Goal: Contribute content: Add original content to the website for others to see

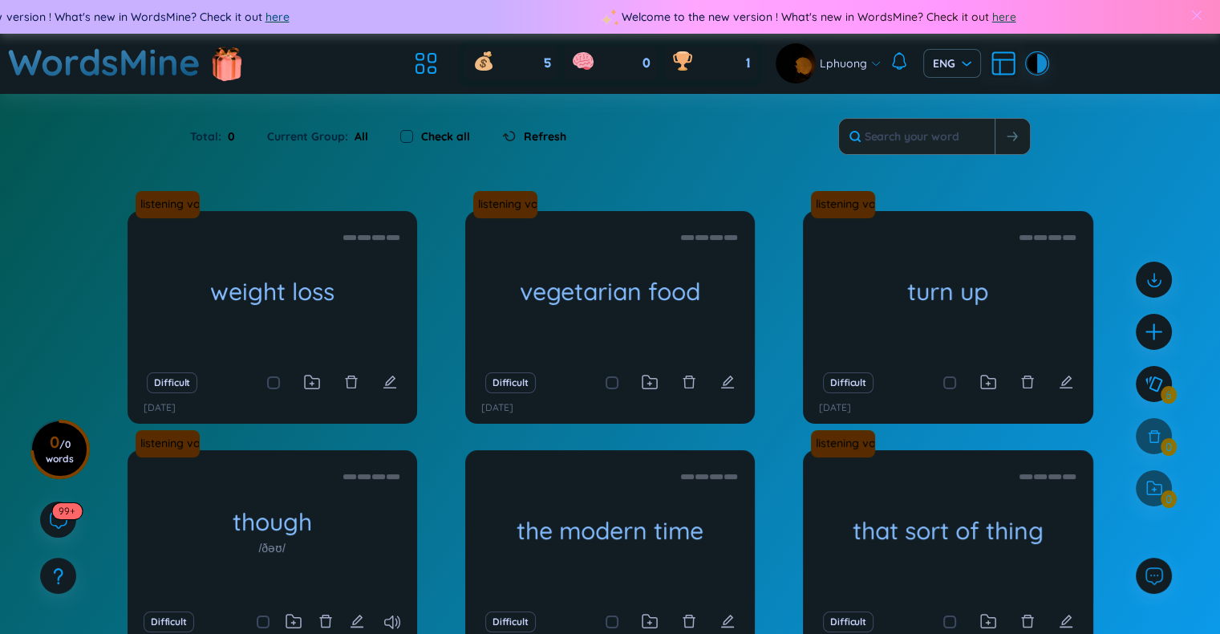
click at [1203, 12] on div at bounding box center [1197, 17] width 47 height 39
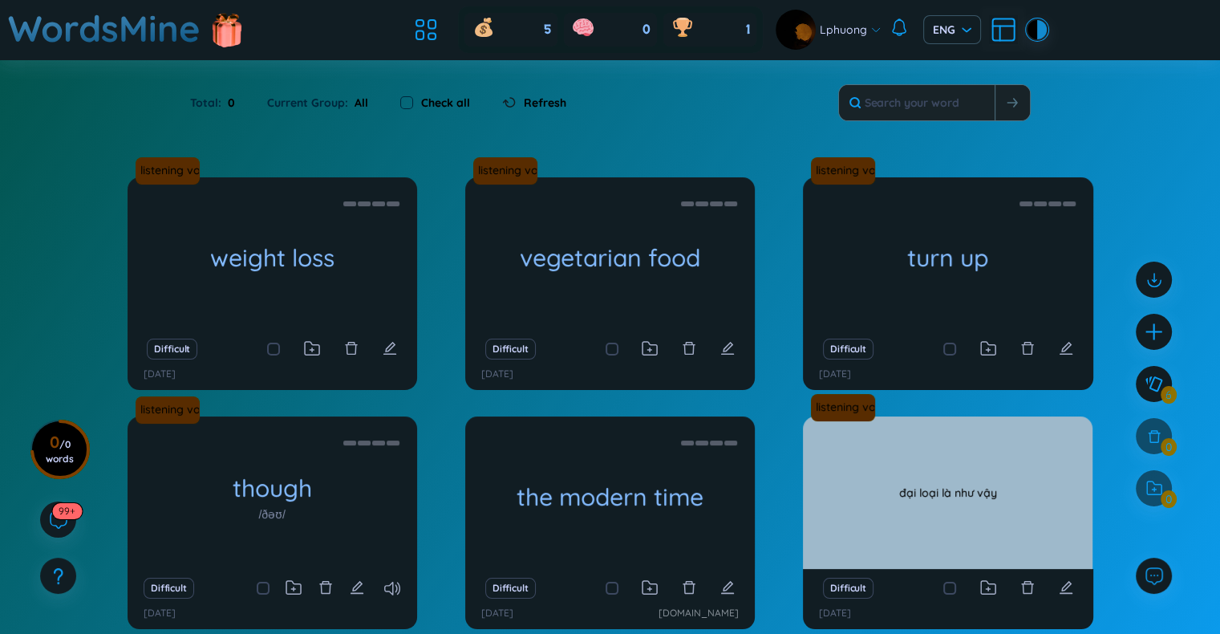
scroll to position [128, 0]
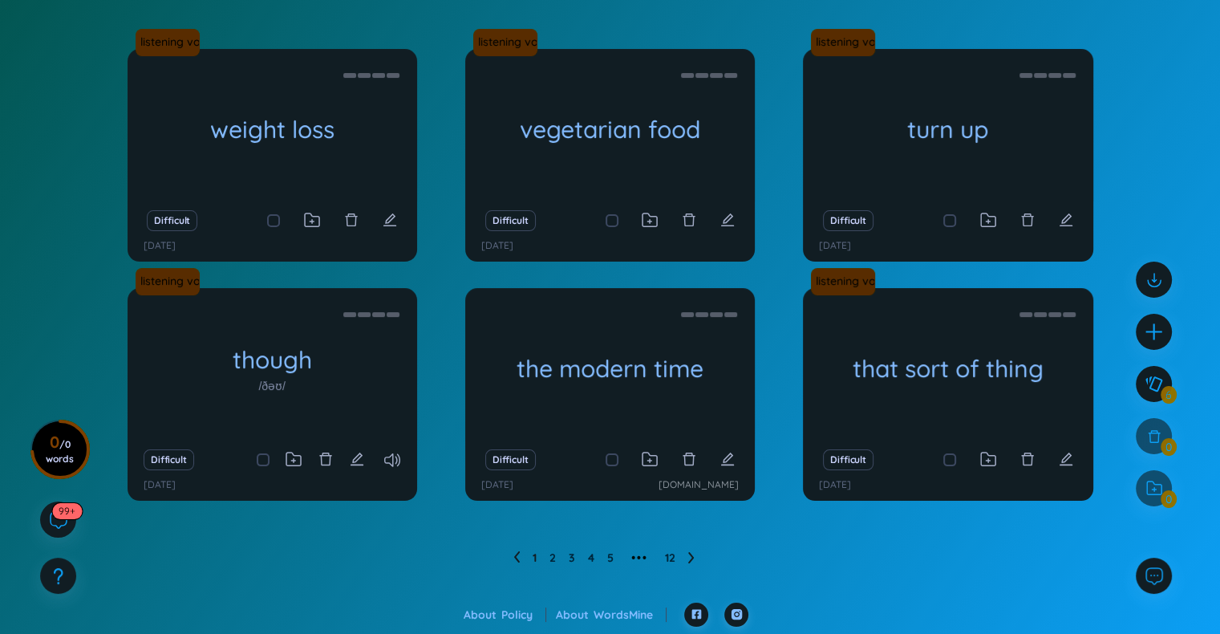
click at [688, 561] on icon at bounding box center [691, 557] width 6 height 12
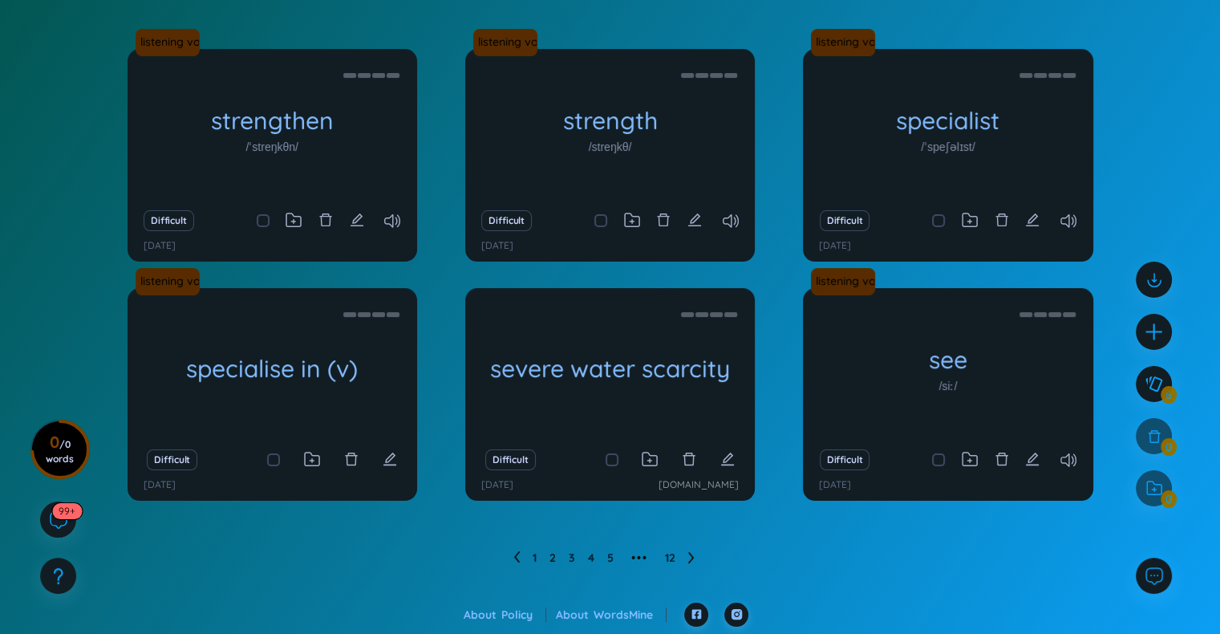
scroll to position [0, 0]
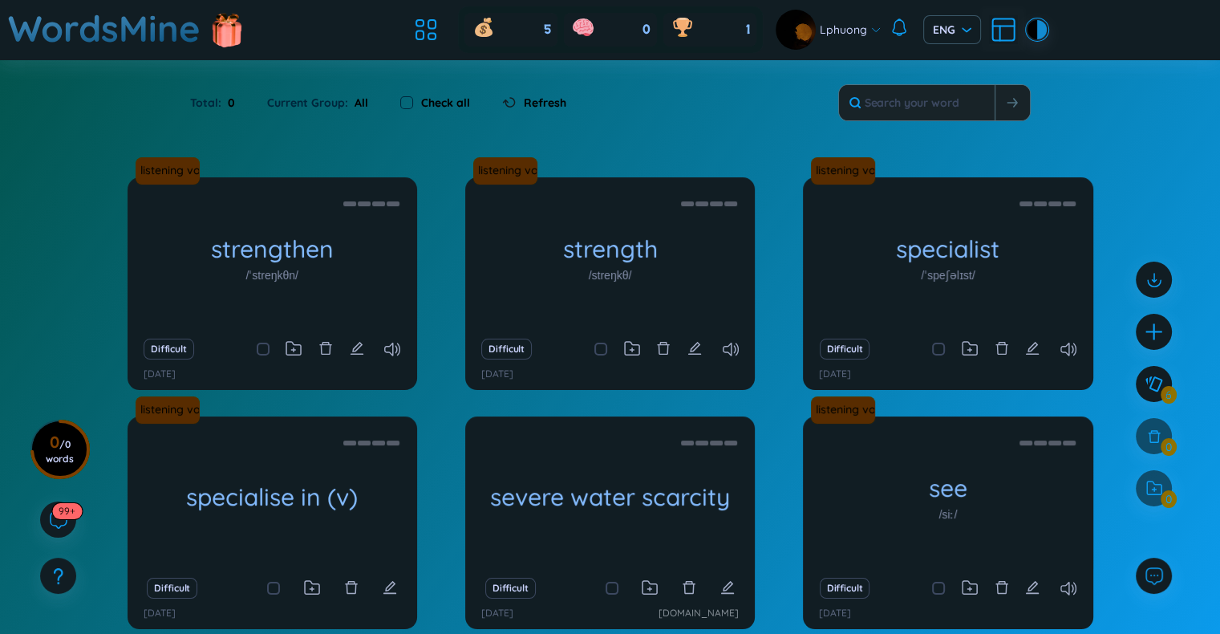
click at [416, 46] on ul at bounding box center [429, 29] width 43 height 35
click at [421, 35] on icon at bounding box center [425, 29] width 29 height 29
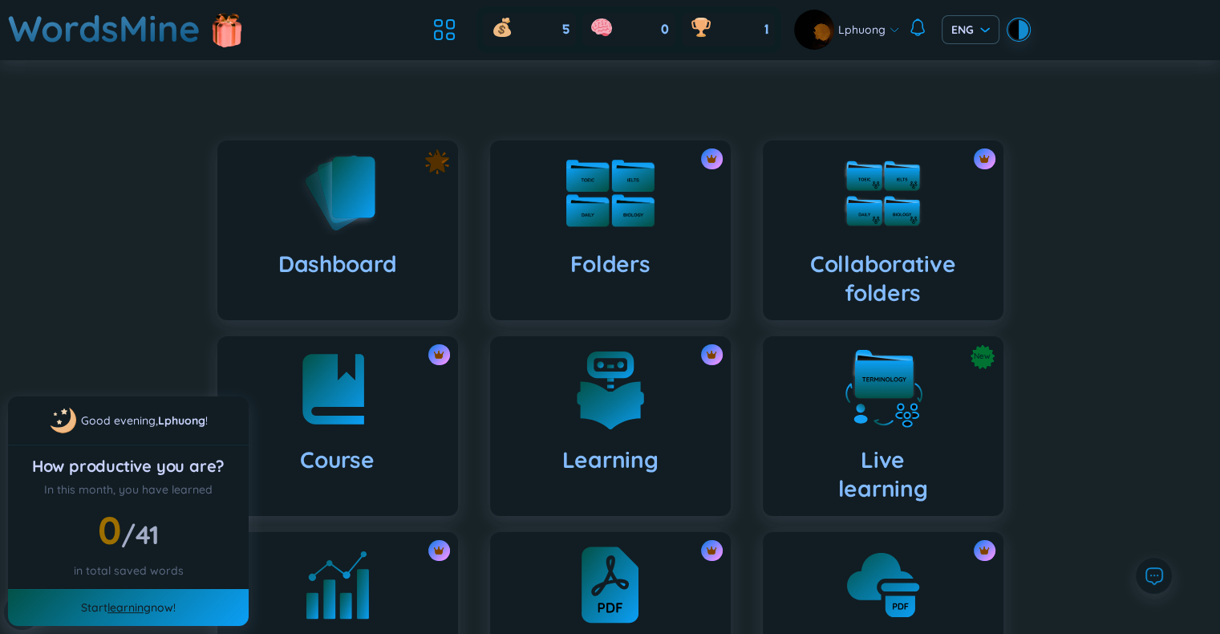
click at [644, 265] on h4 "Folders" at bounding box center [610, 263] width 80 height 29
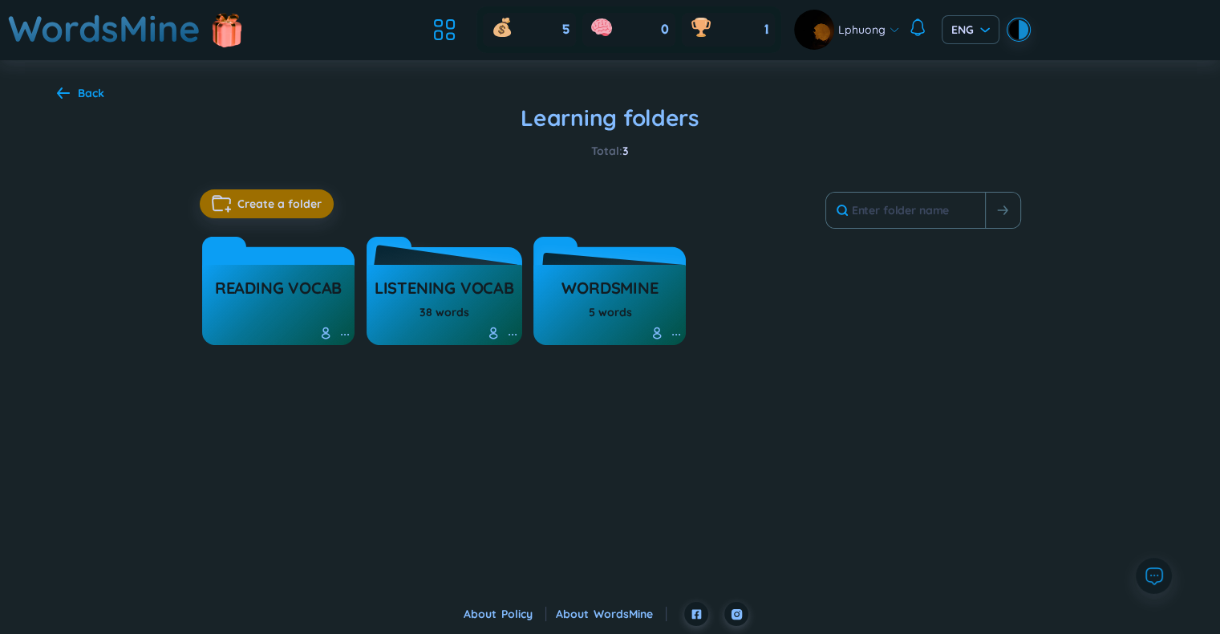
click at [455, 306] on div "38 words" at bounding box center [445, 312] width 50 height 18
click at [468, 285] on h3 "listening vocab" at bounding box center [445, 292] width 140 height 30
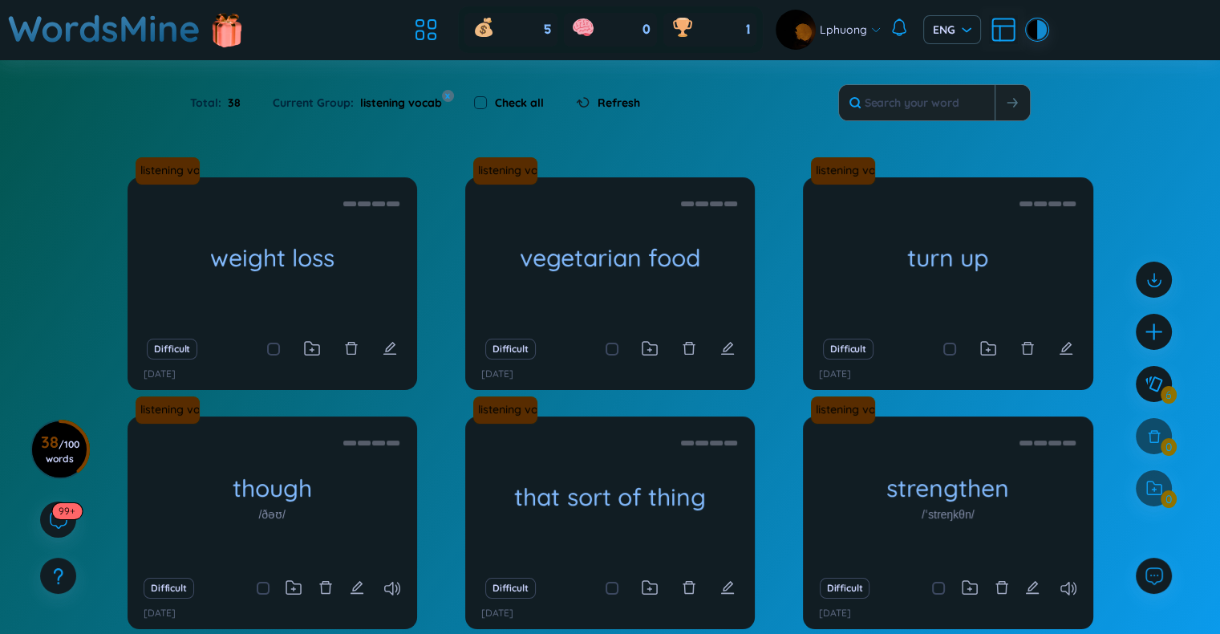
scroll to position [128, 0]
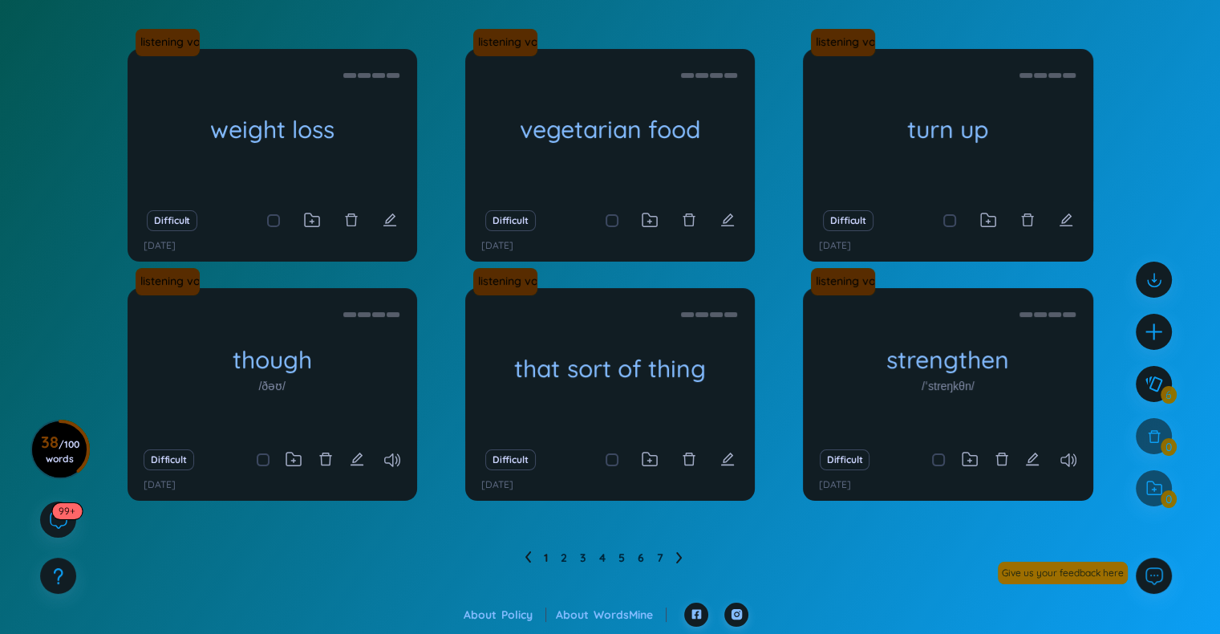
click at [679, 561] on icon at bounding box center [679, 557] width 6 height 12
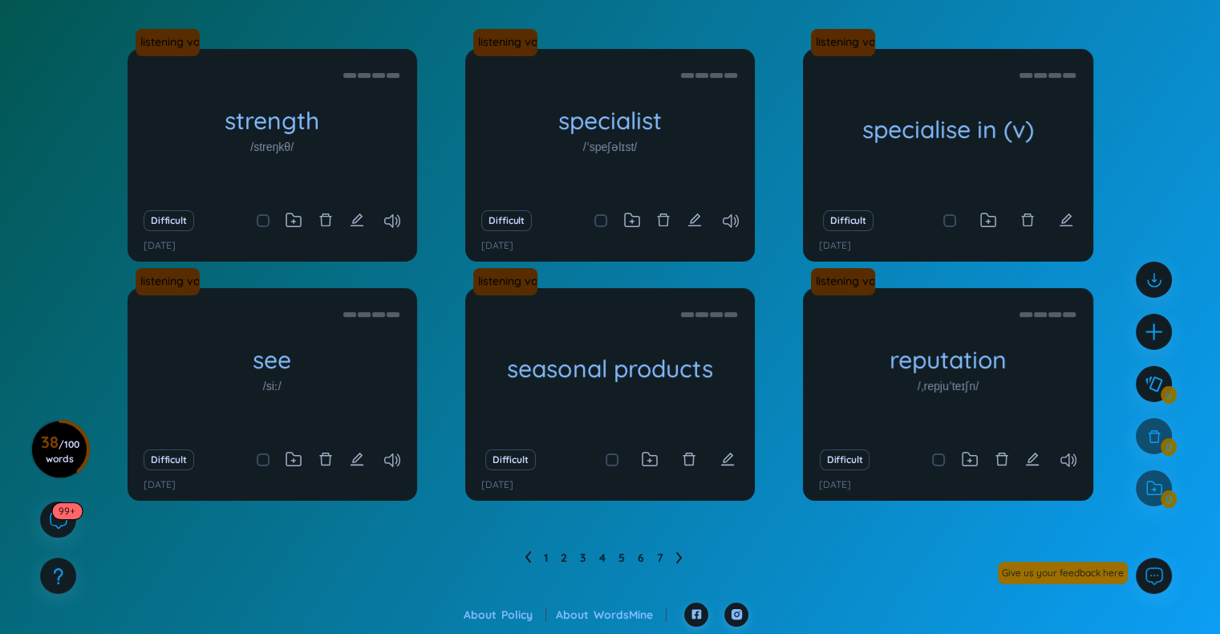
click at [679, 561] on icon at bounding box center [679, 557] width 6 height 12
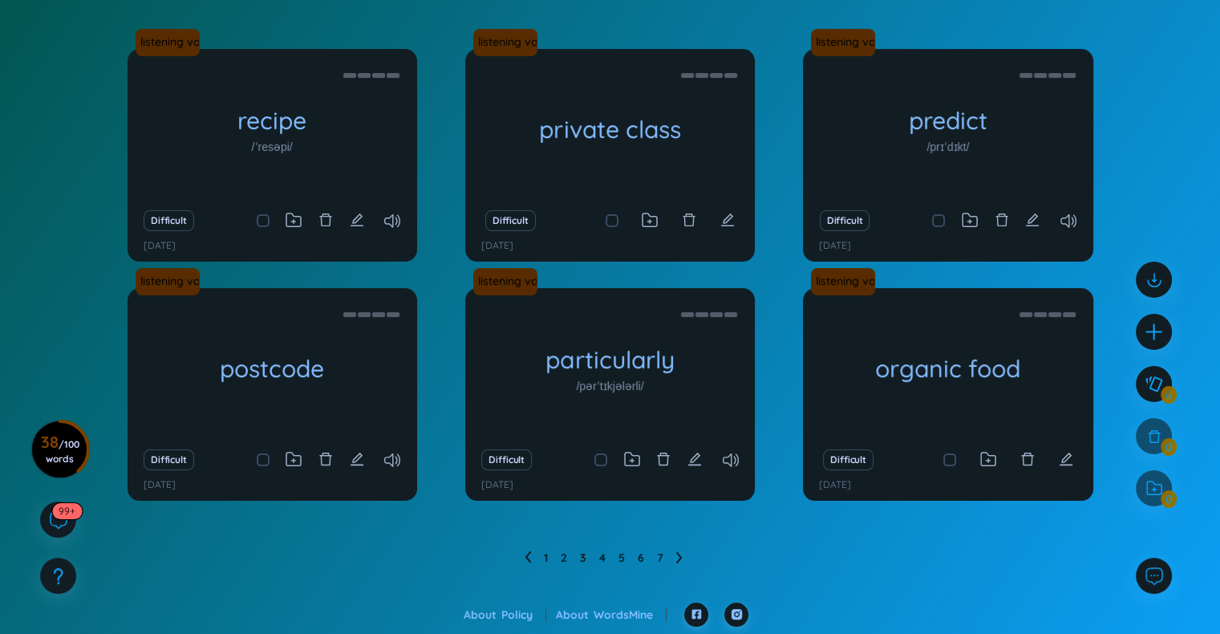
click at [679, 561] on icon at bounding box center [679, 557] width 6 height 12
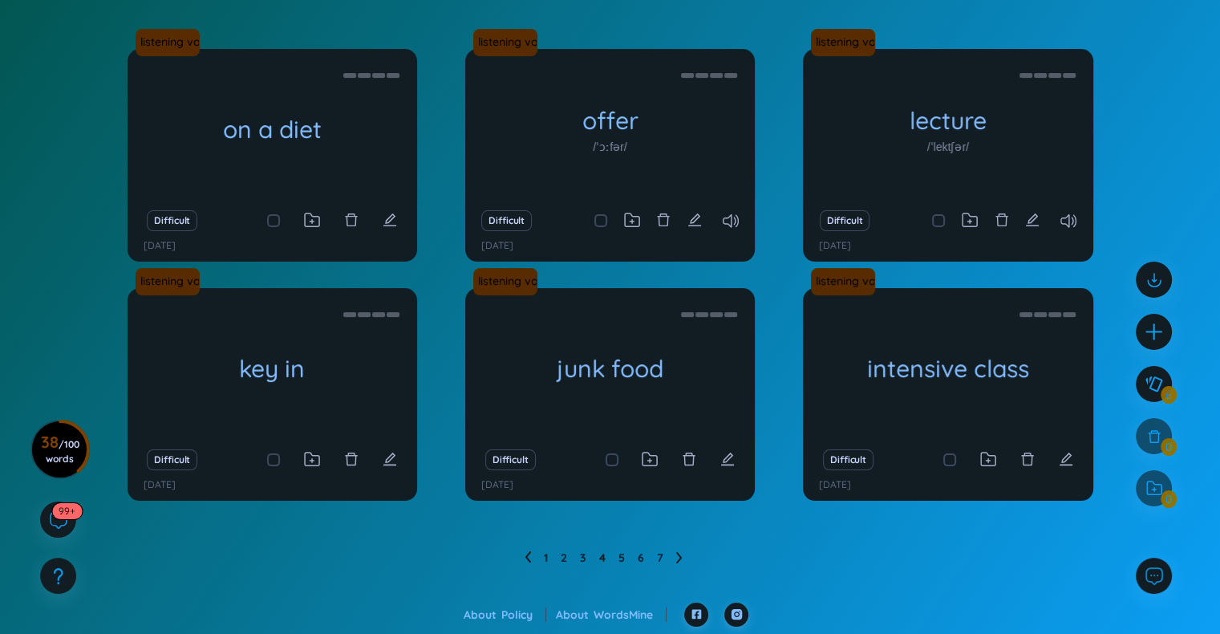
click at [679, 561] on icon at bounding box center [679, 557] width 6 height 12
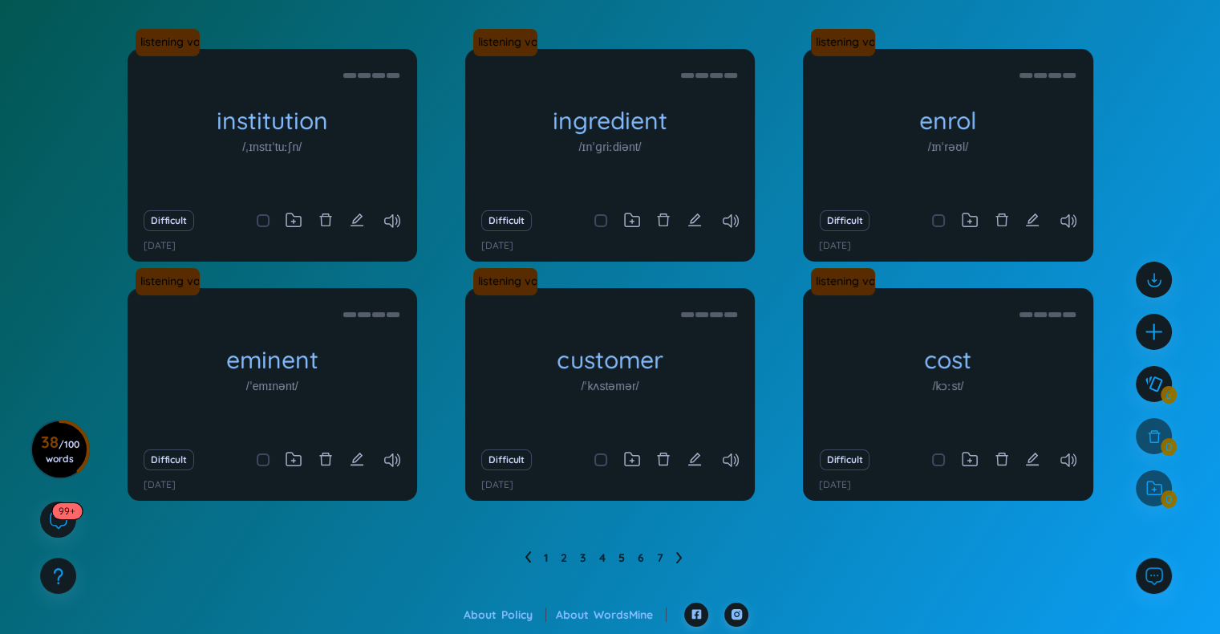
click at [528, 557] on icon at bounding box center [528, 557] width 6 height 12
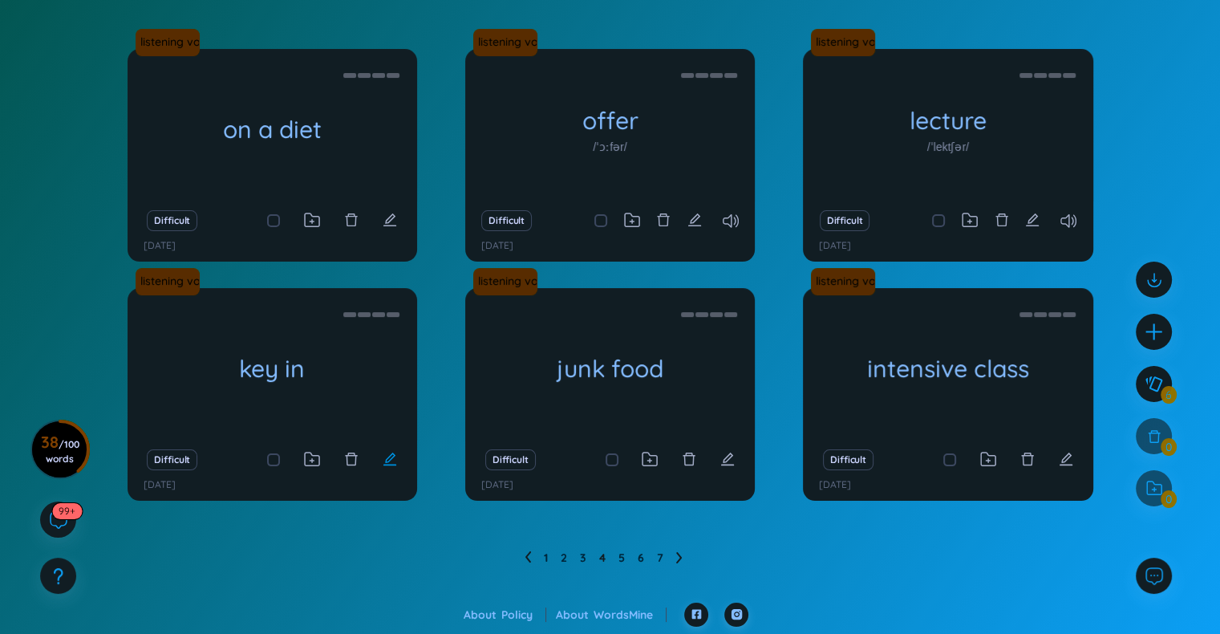
click at [386, 456] on icon "edit" at bounding box center [390, 459] width 14 height 14
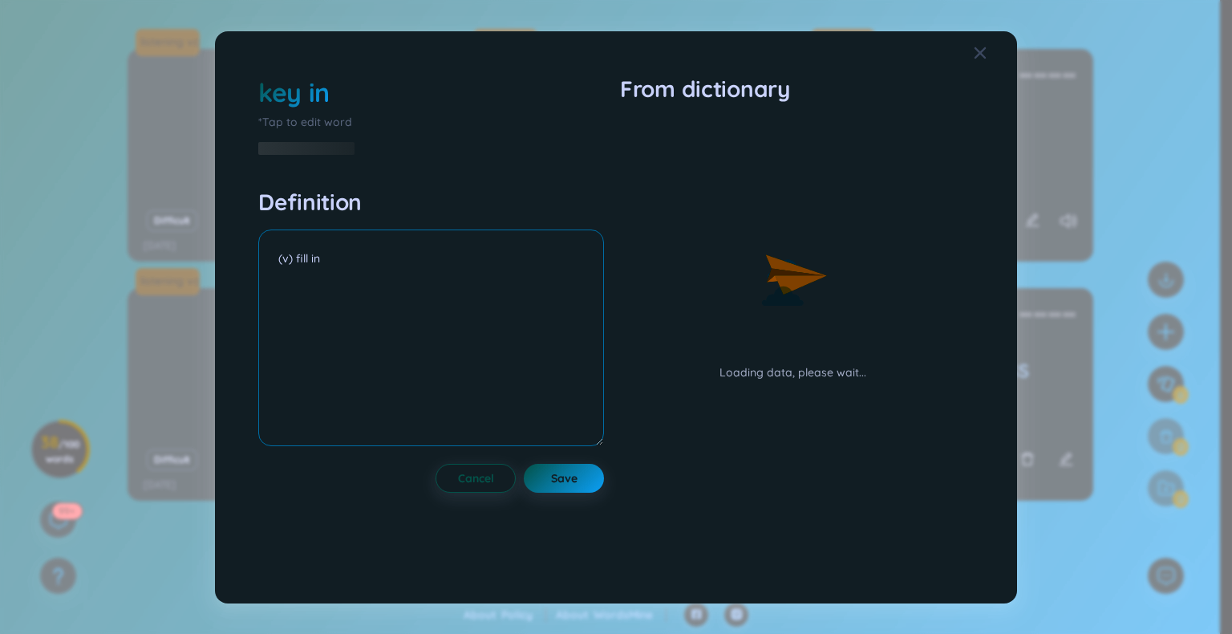
type textarea "l in"
drag, startPoint x: 334, startPoint y: 255, endPoint x: 298, endPoint y: 255, distance: 36.1
click at [298, 255] on textarea "(v) fill in" at bounding box center [431, 337] width 346 height 217
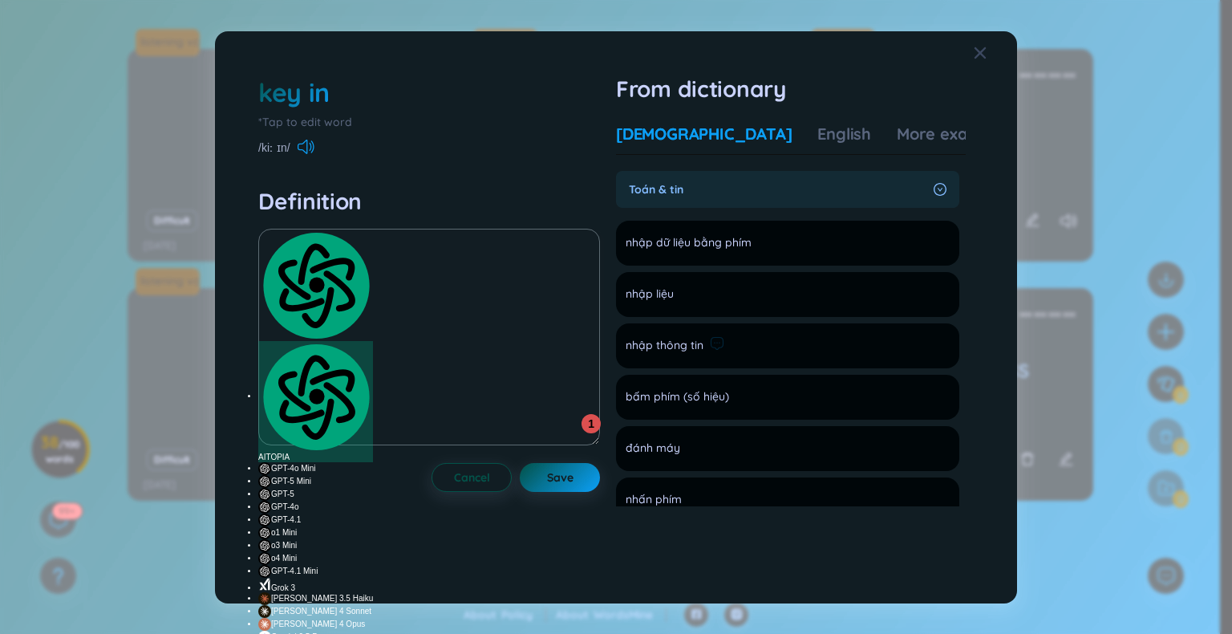
click at [681, 347] on span "nhập thông tin" at bounding box center [665, 345] width 78 height 19
copy li "nhập thông tin Add"
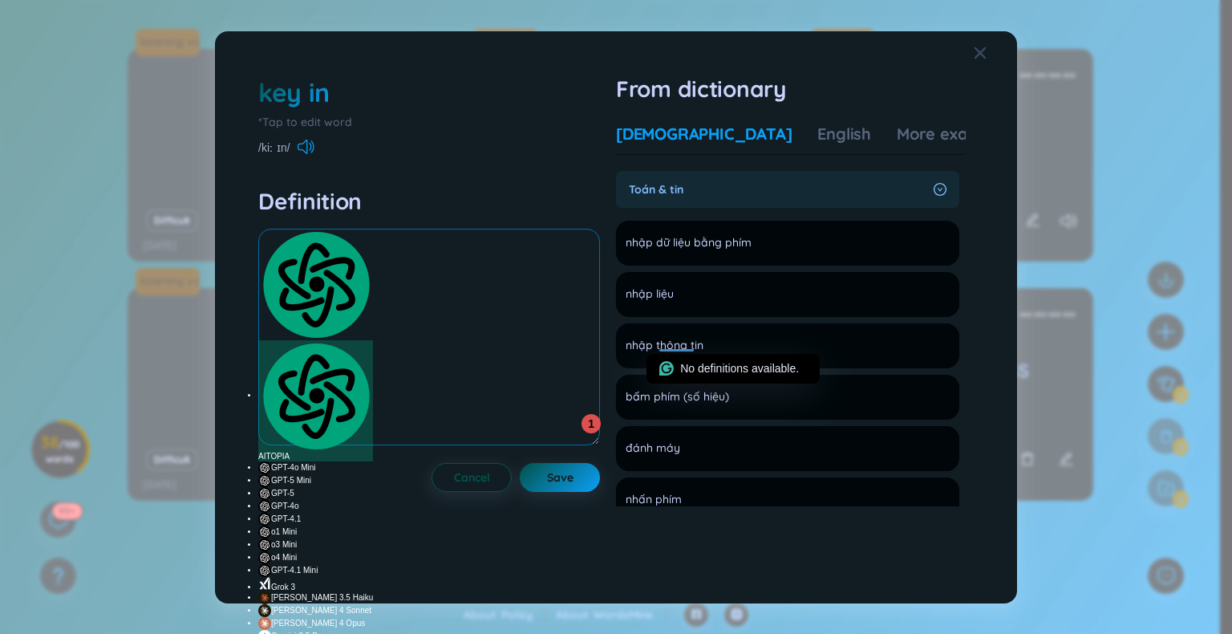
click at [460, 286] on textarea "(v) enetr, input" at bounding box center [429, 337] width 342 height 217
paste textarea "nhập thông tin"
click at [817, 129] on div "English" at bounding box center [844, 134] width 54 height 22
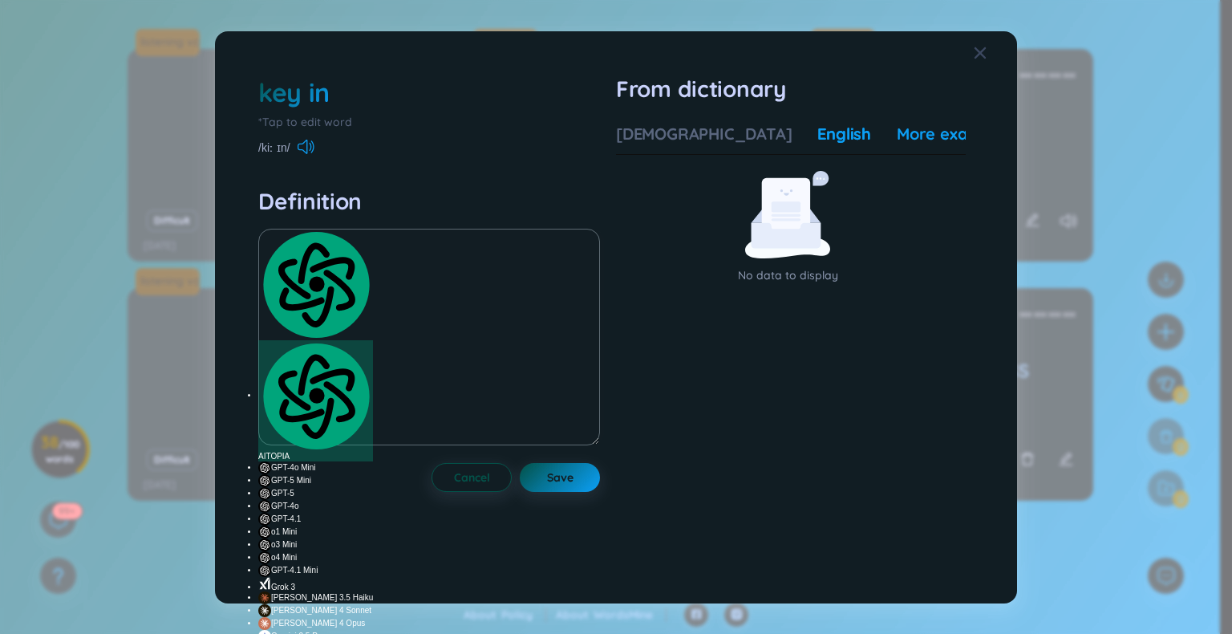
click at [897, 134] on div "More examples" at bounding box center [955, 134] width 116 height 22
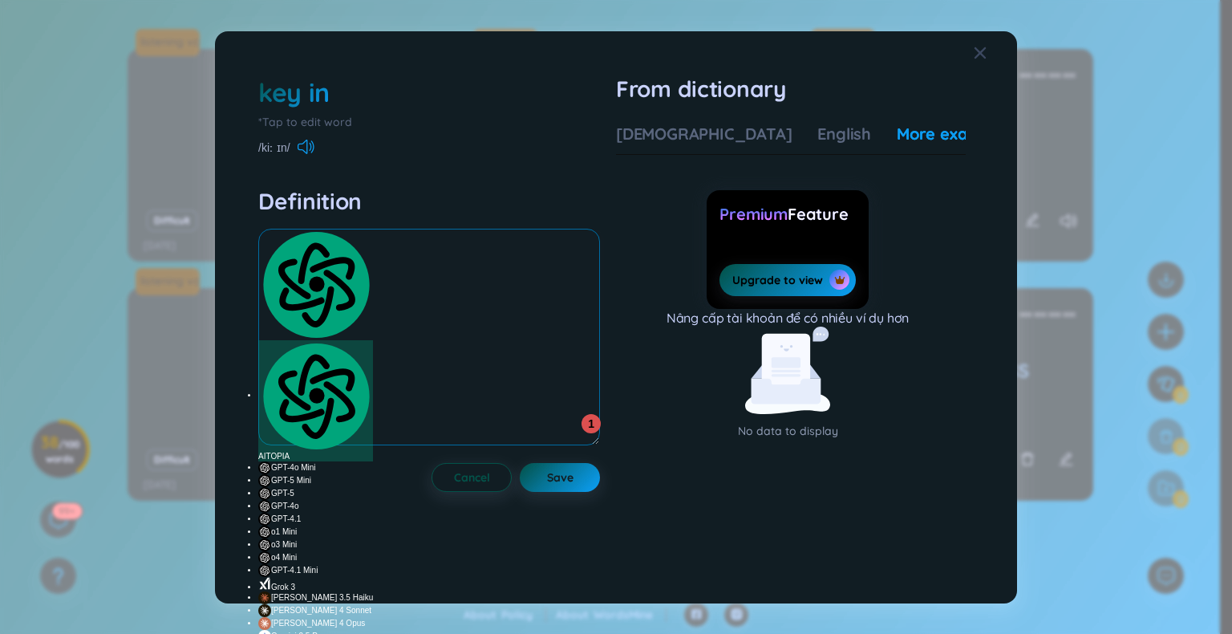
click at [402, 270] on textarea "(v) enetr, input nhập thông tin" at bounding box center [429, 337] width 342 height 217
click at [582, 472] on button "Save" at bounding box center [560, 477] width 80 height 29
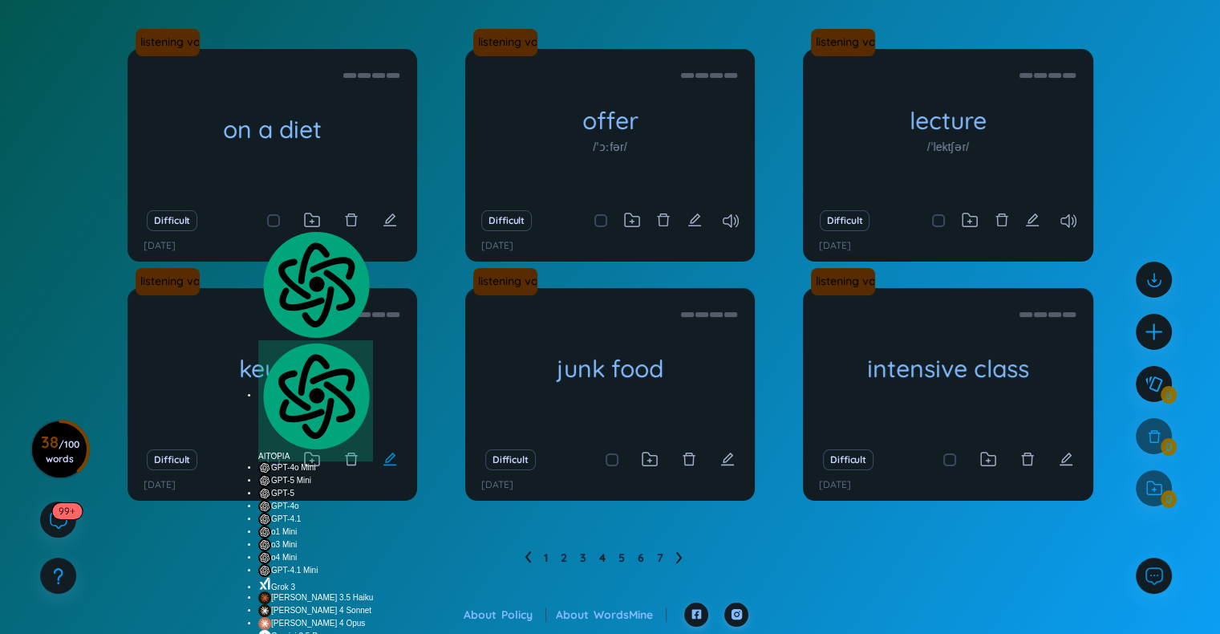
click at [391, 461] on icon "edit" at bounding box center [390, 459] width 14 height 14
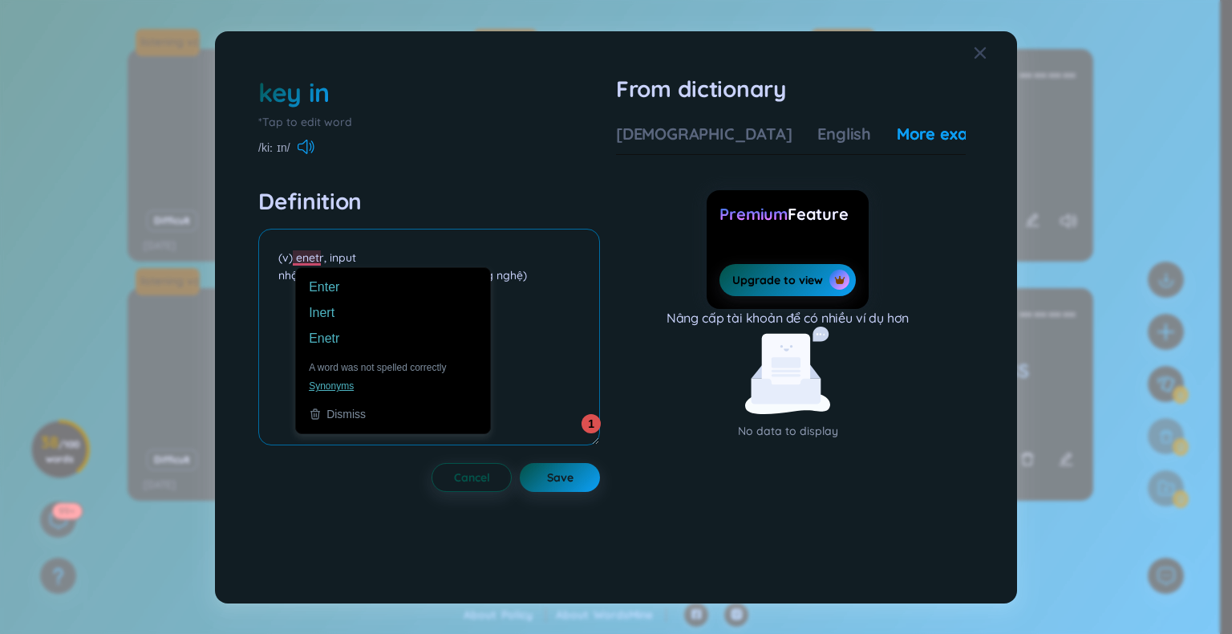
click at [318, 261] on textarea "(v) enetr, input nhập thông tin, dữ liệu (dùng trong công nghệ)" at bounding box center [429, 337] width 342 height 217
click at [308, 257] on textarea "(v) ener, input nhập thông tin, dữ liệu (dùng trong công nghệ)" at bounding box center [429, 337] width 342 height 217
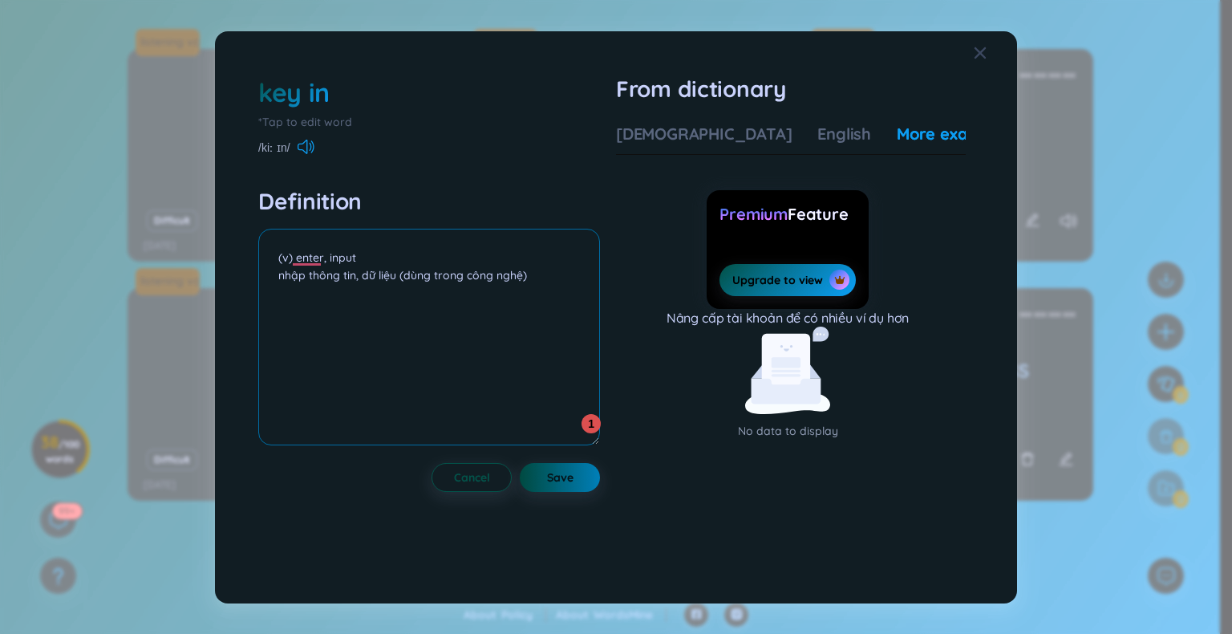
type textarea "(v) enter, input nhập thông tin, dữ liệu (dùng trong công nghệ)"
click at [574, 473] on span "Save" at bounding box center [560, 477] width 26 height 16
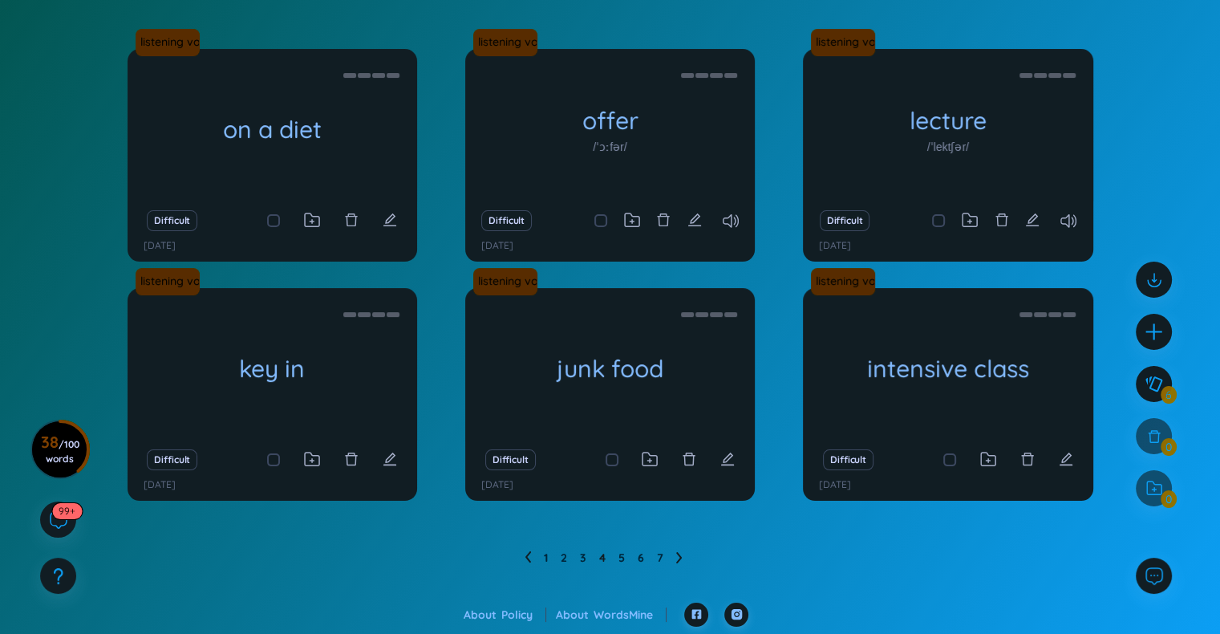
click at [536, 557] on ul "1 2 3 4 5 6 7" at bounding box center [610, 558] width 171 height 26
click at [545, 559] on link "1" at bounding box center [546, 557] width 4 height 24
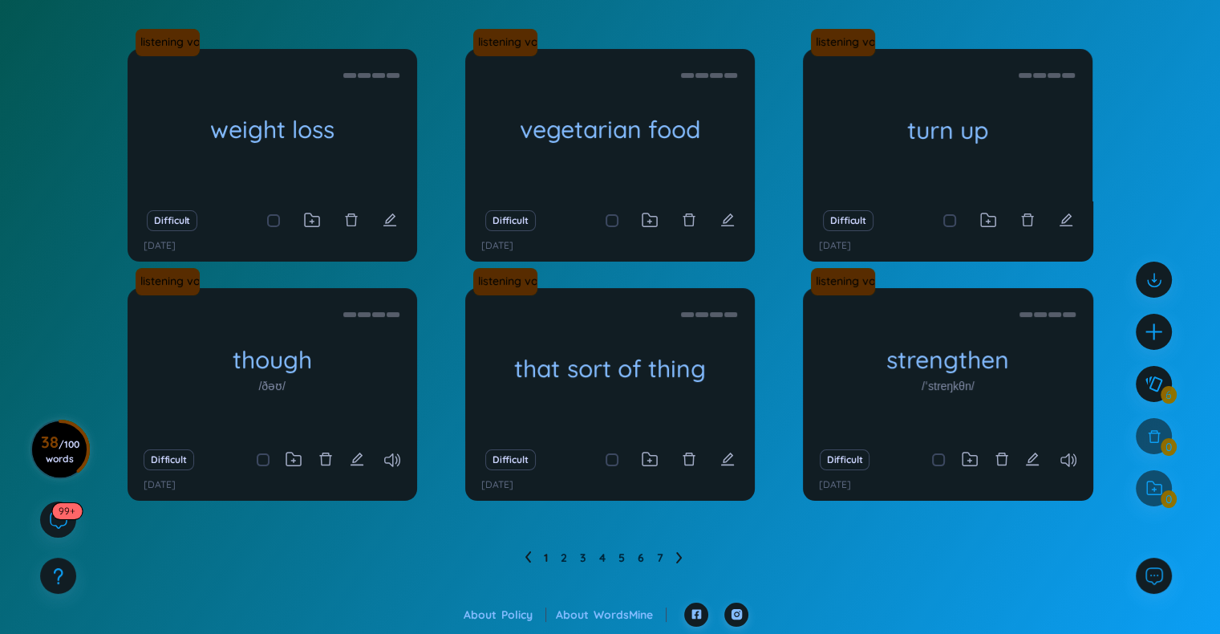
click at [66, 440] on span "/ 100 words" at bounding box center [63, 451] width 34 height 26
click at [301, 566] on div "1 2 3 4 5 6 7" at bounding box center [611, 558] width 966 height 26
drag, startPoint x: 304, startPoint y: 6, endPoint x: 1178, endPoint y: 71, distance: 876.7
click at [1178, 71] on div "listening vocab weight loss giảm cân Difficult [DATE] listening vocab vegetaria…" at bounding box center [610, 325] width 1220 height 553
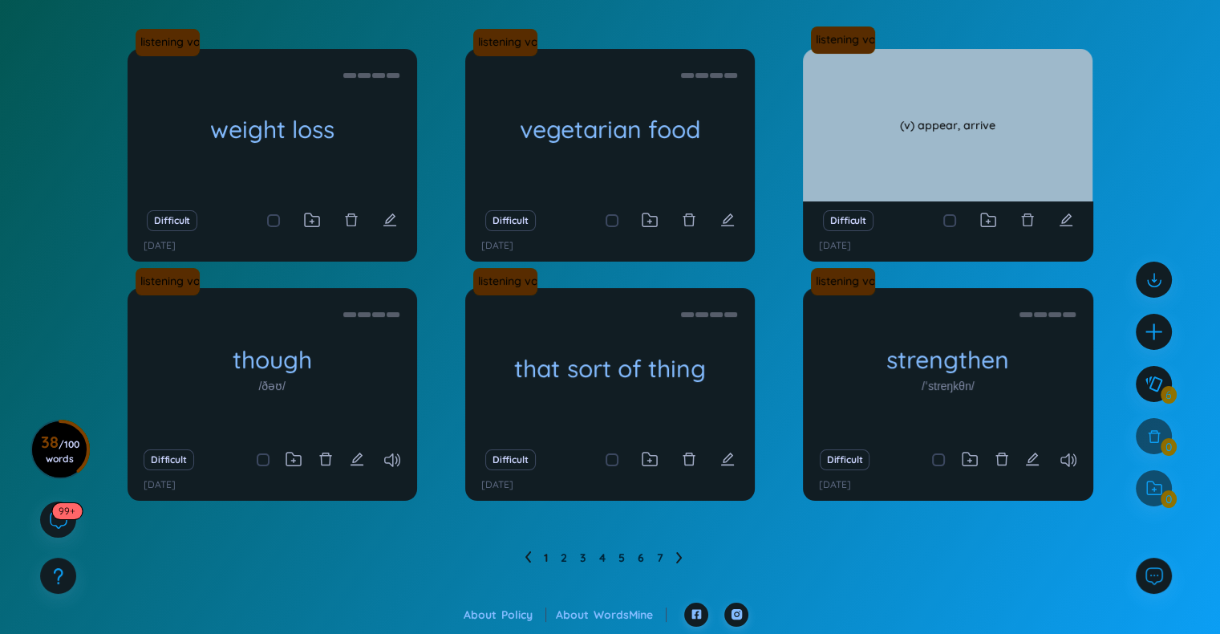
scroll to position [77, 0]
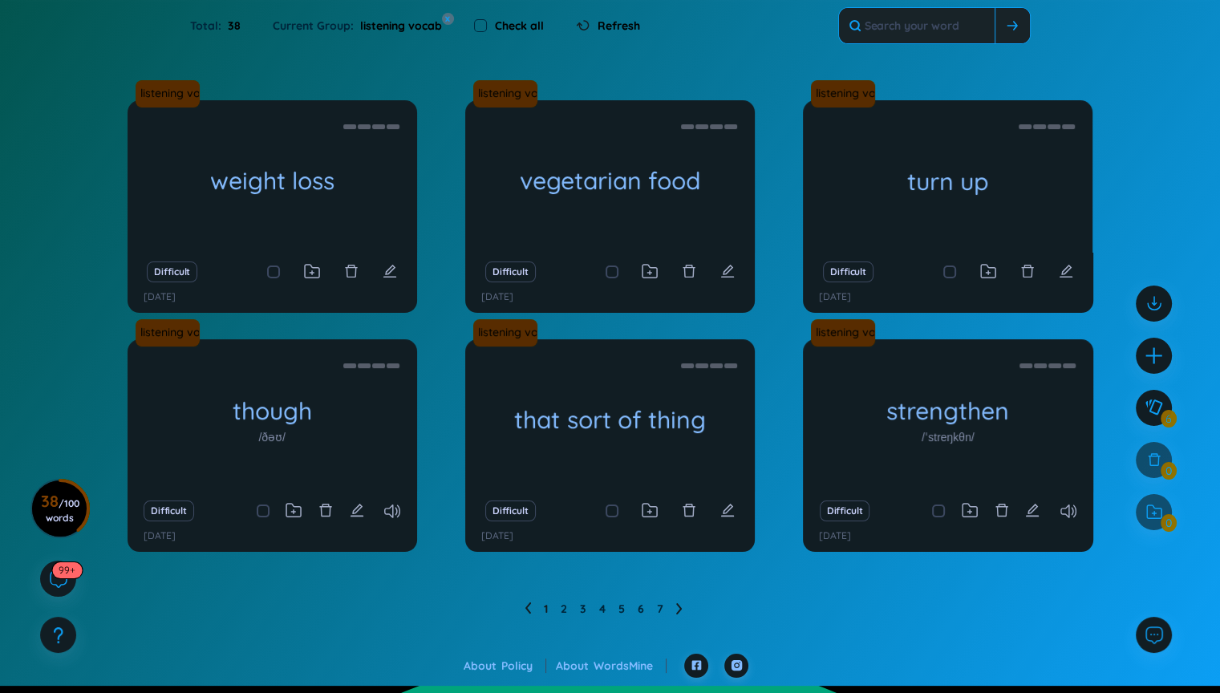
click at [951, 24] on input "text" at bounding box center [917, 25] width 156 height 35
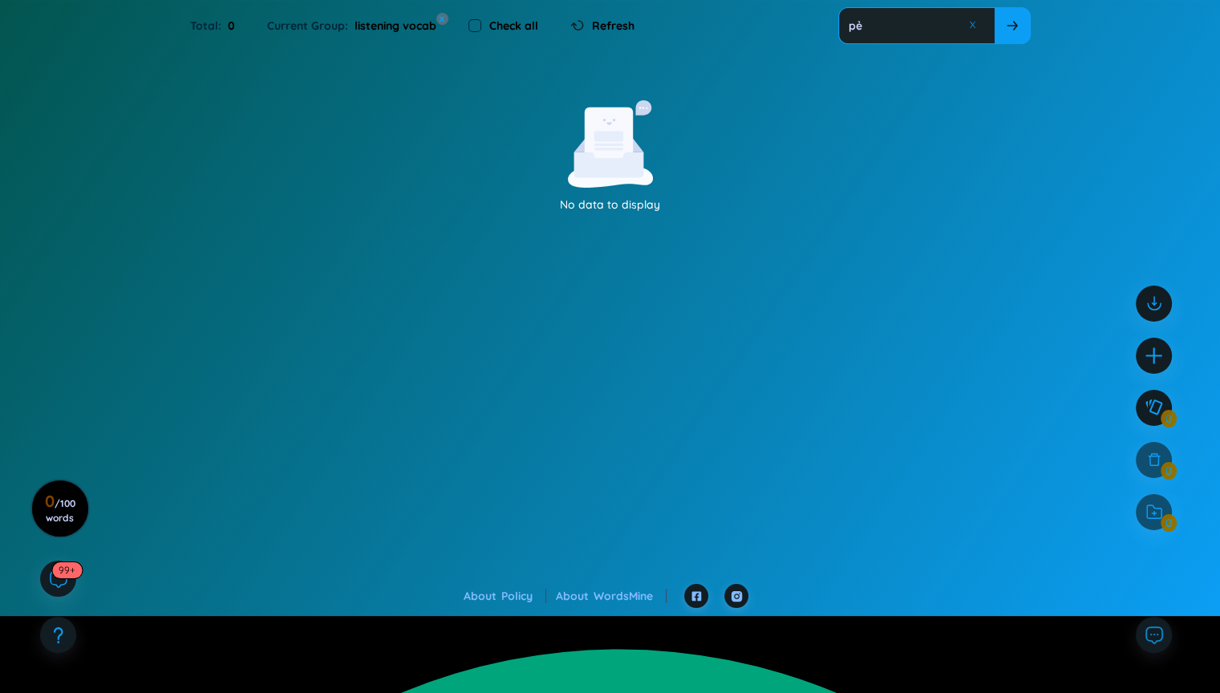
type input "p"
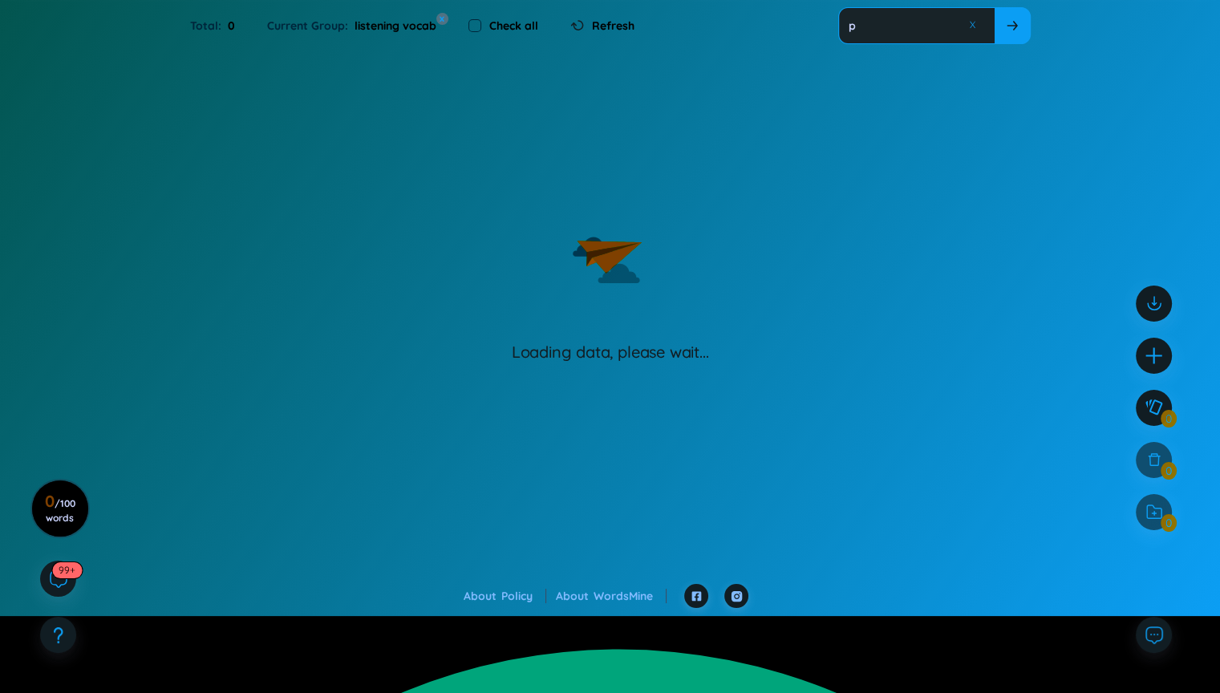
type input "pe"
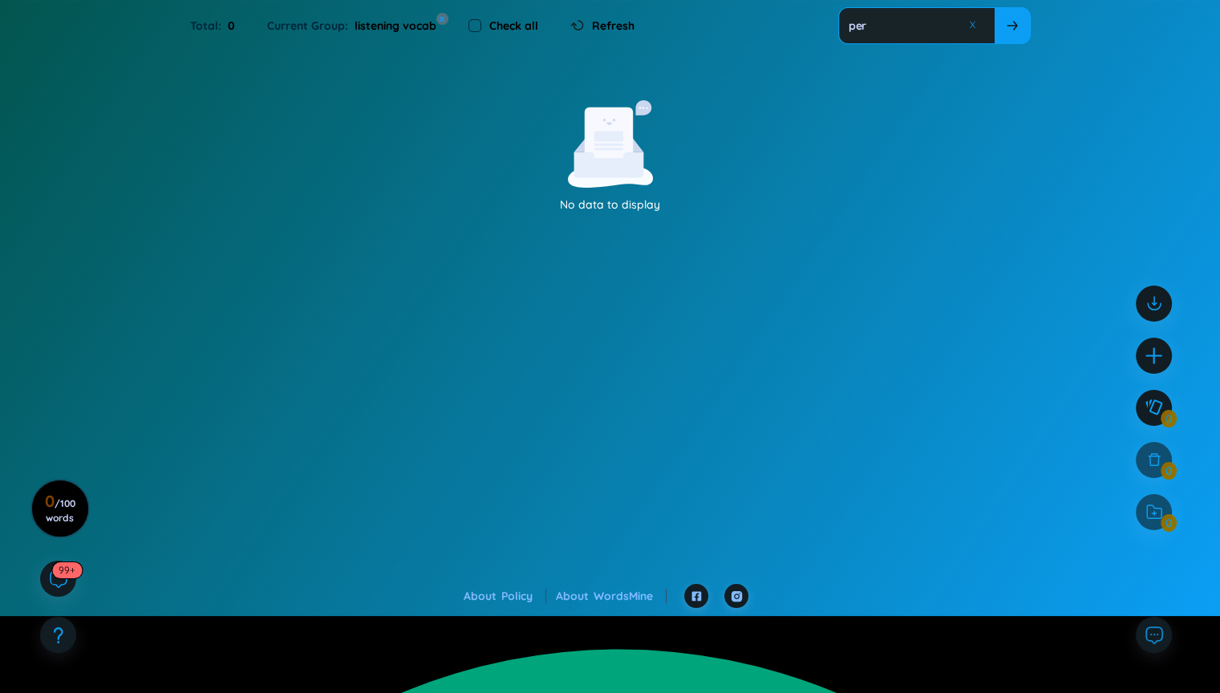
type input "perperc"
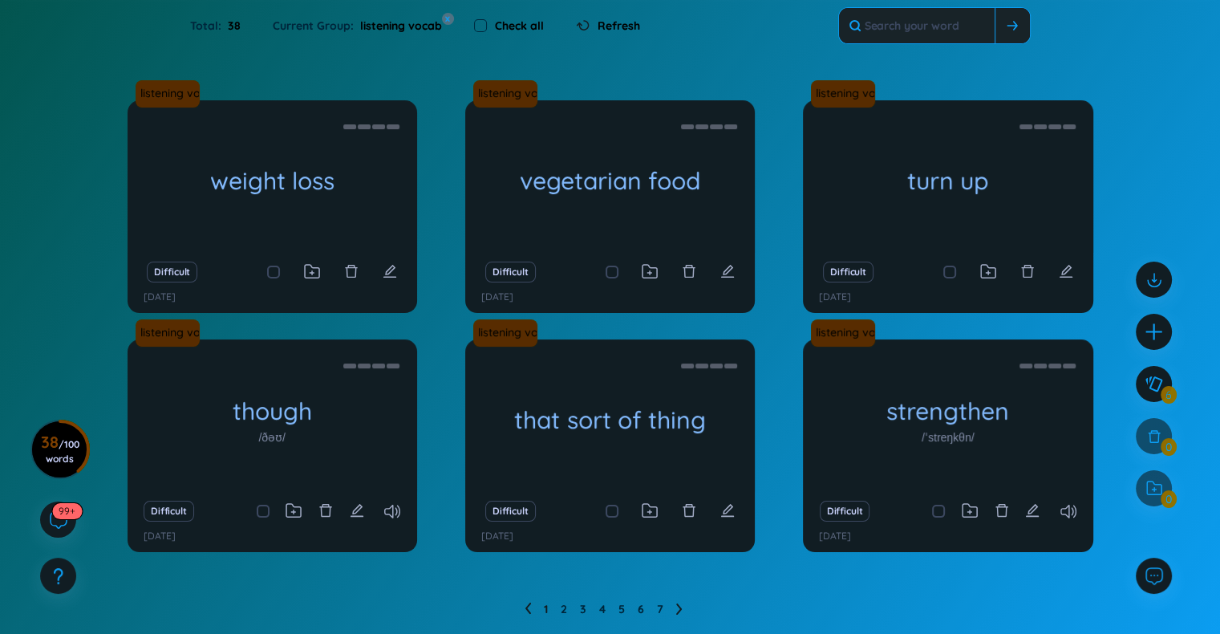
click at [942, 33] on input "text" at bounding box center [917, 25] width 156 height 35
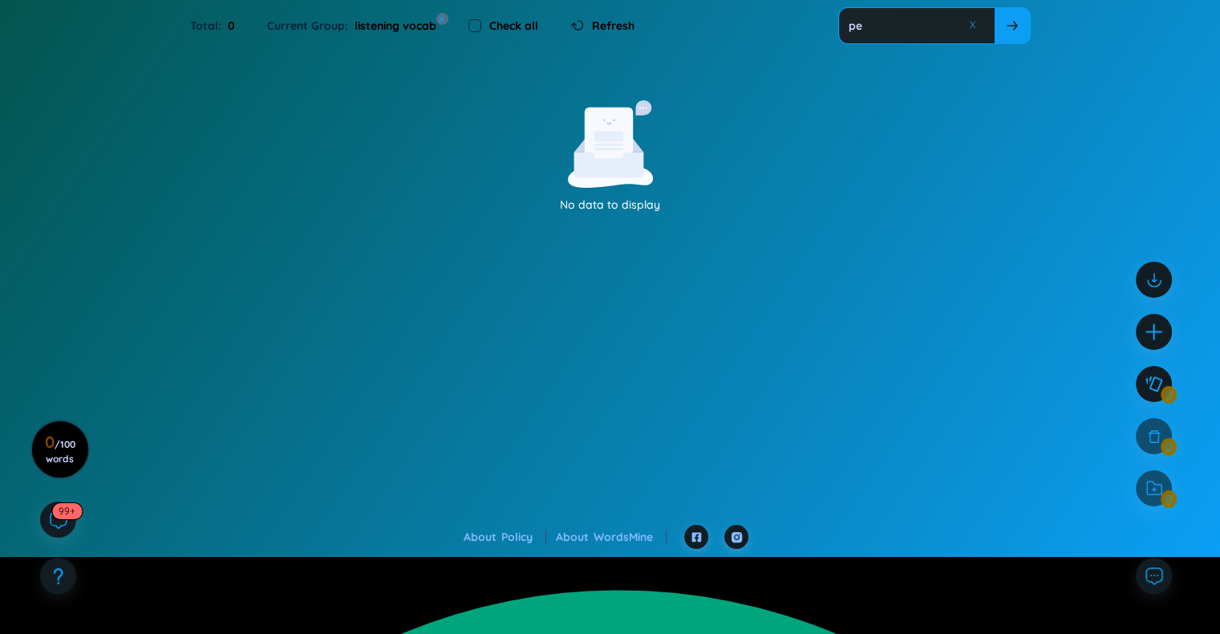
type input "p"
type input "per"
click at [440, 18] on button "x" at bounding box center [442, 18] width 14 height 14
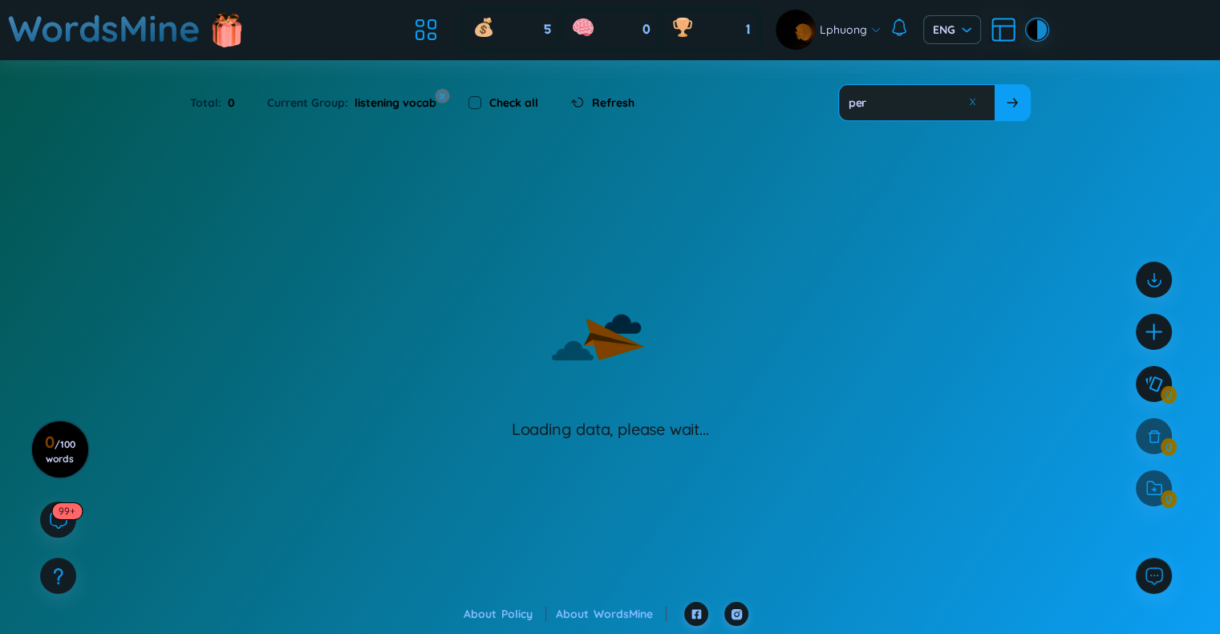
click at [438, 94] on button "x" at bounding box center [442, 95] width 14 height 14
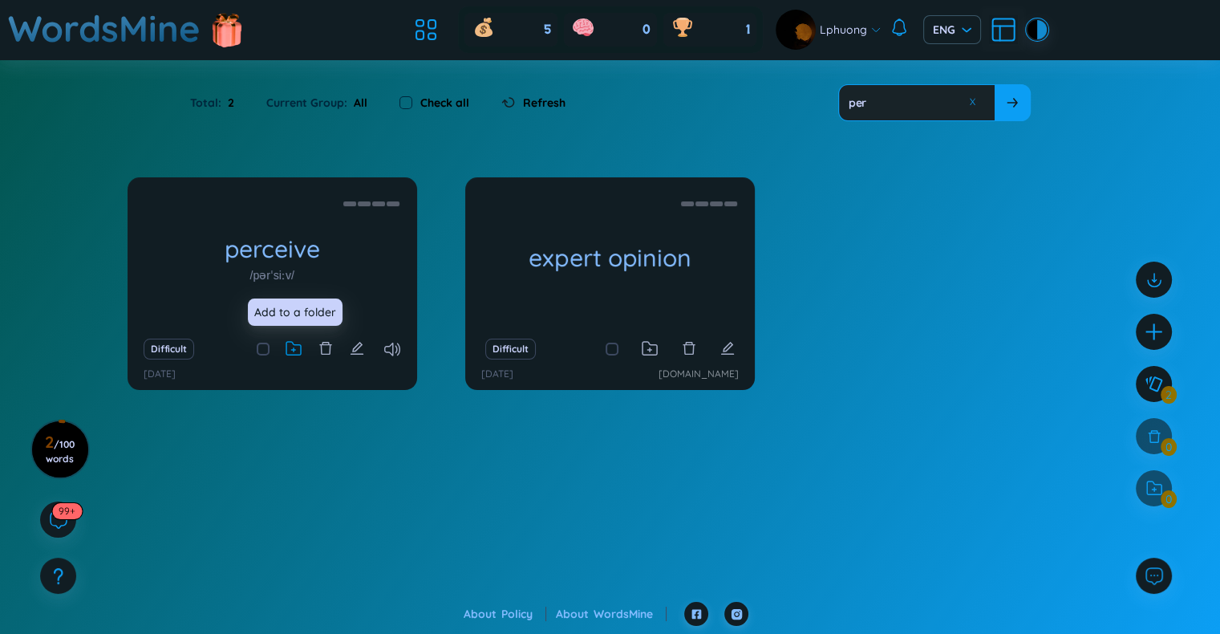
click at [294, 348] on icon at bounding box center [294, 350] width 4 height 4
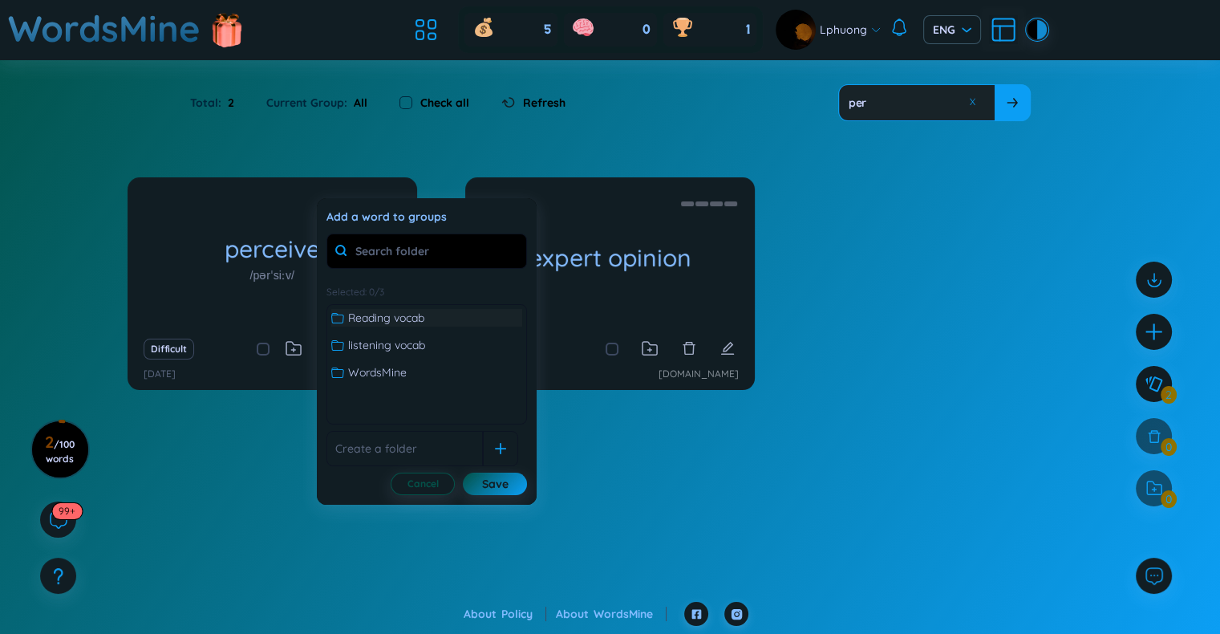
click at [442, 319] on div "Reading vocab" at bounding box center [426, 318] width 191 height 18
click at [505, 482] on div "Save" at bounding box center [495, 484] width 26 height 18
